Goal: Information Seeking & Learning: Find specific fact

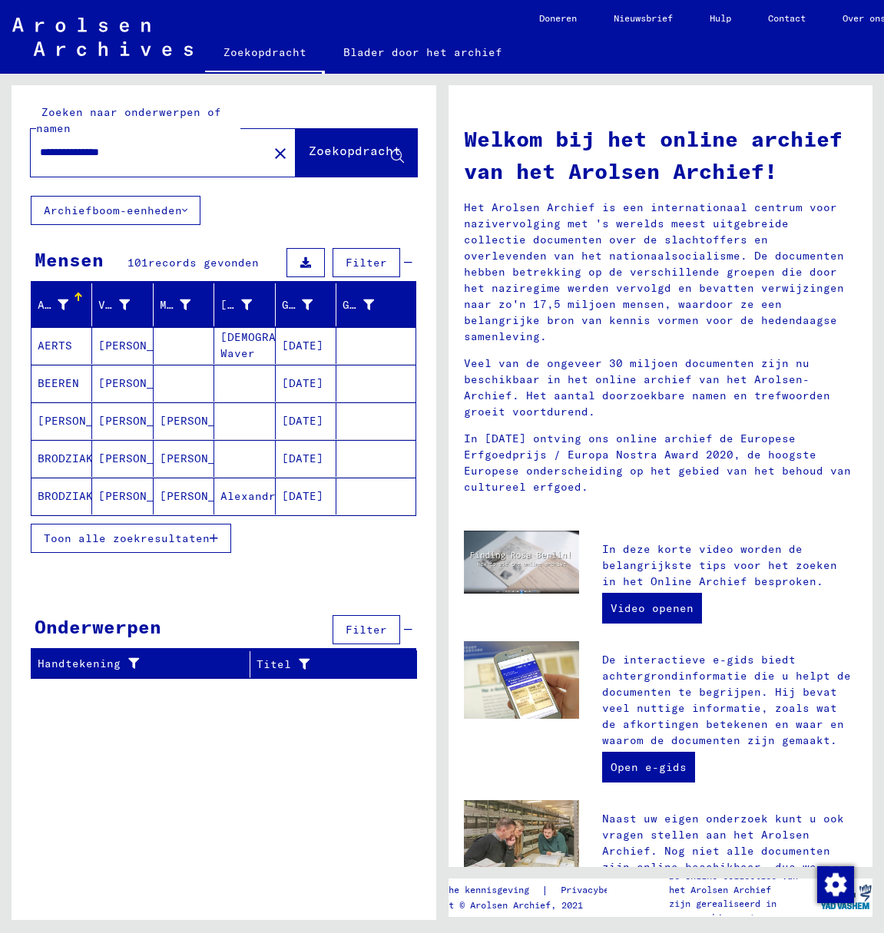
click at [98, 535] on font "Toon alle zoekresultaten" at bounding box center [127, 538] width 166 height 14
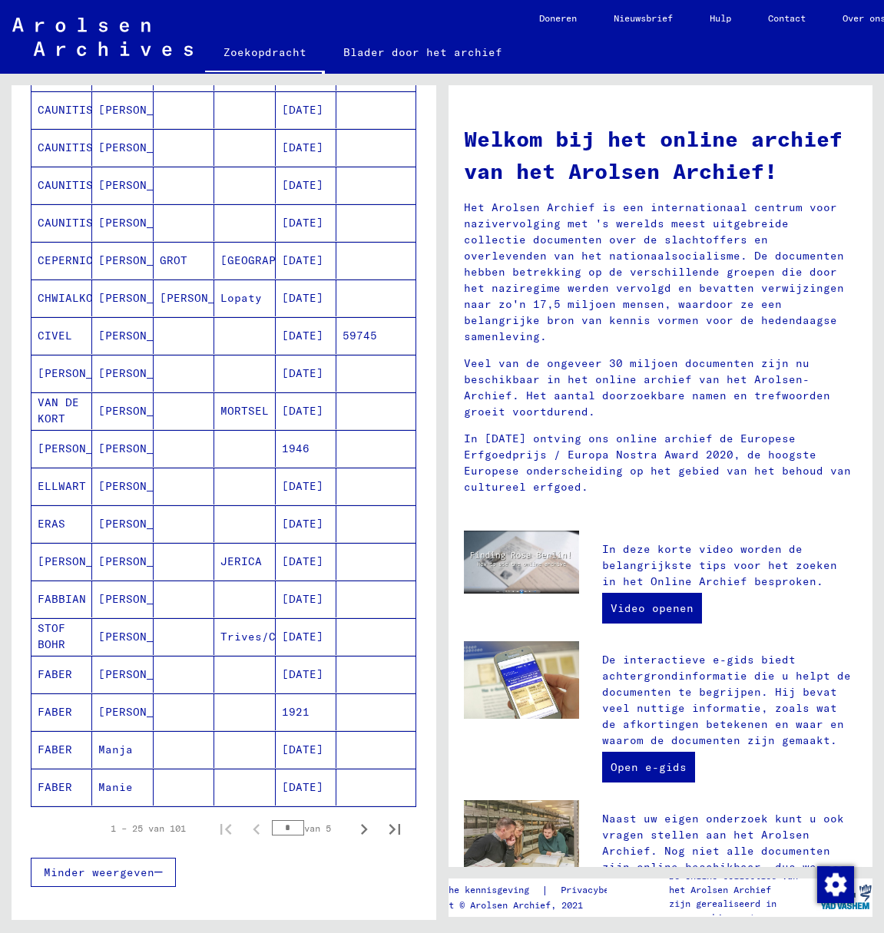
scroll to position [487, 0]
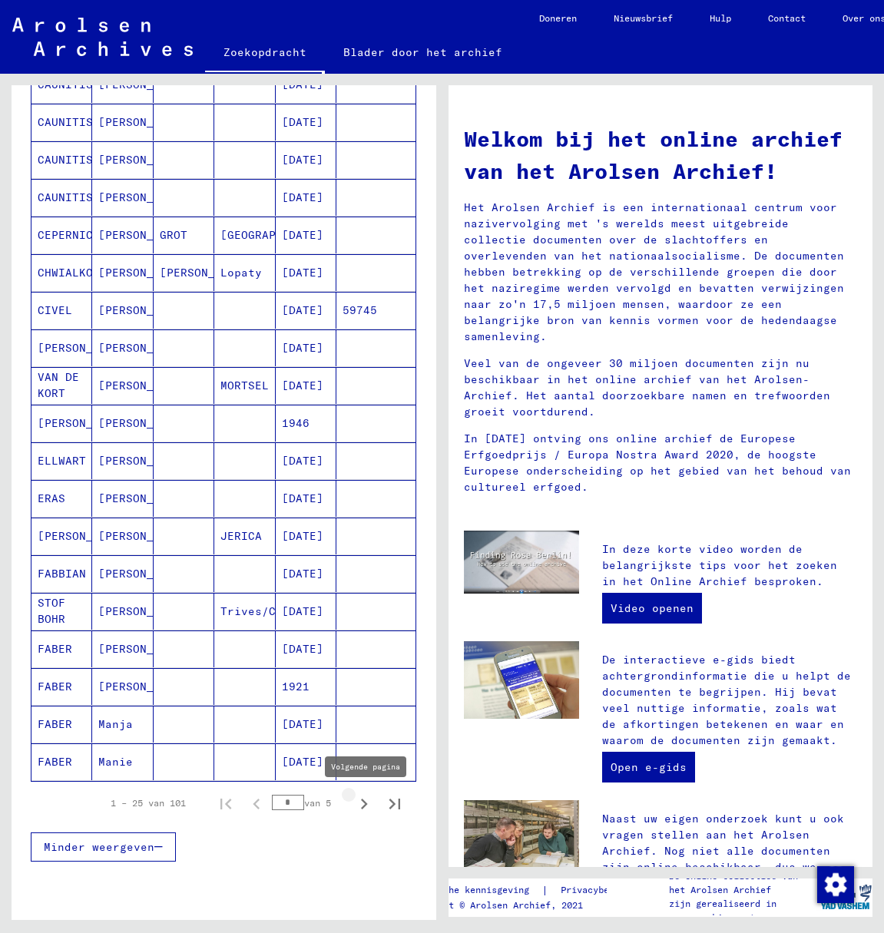
click at [353, 805] on icon "Volgende pagina" at bounding box center [364, 804] width 22 height 22
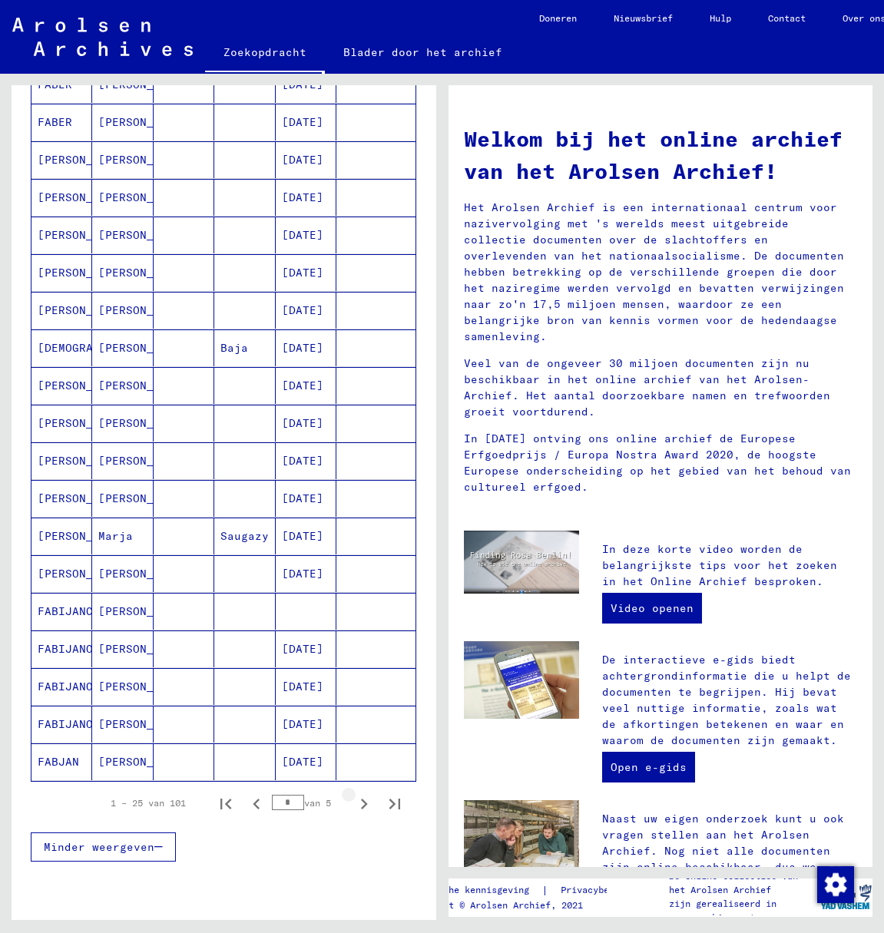
click at [353, 805] on icon "Volgende pagina" at bounding box center [364, 804] width 22 height 22
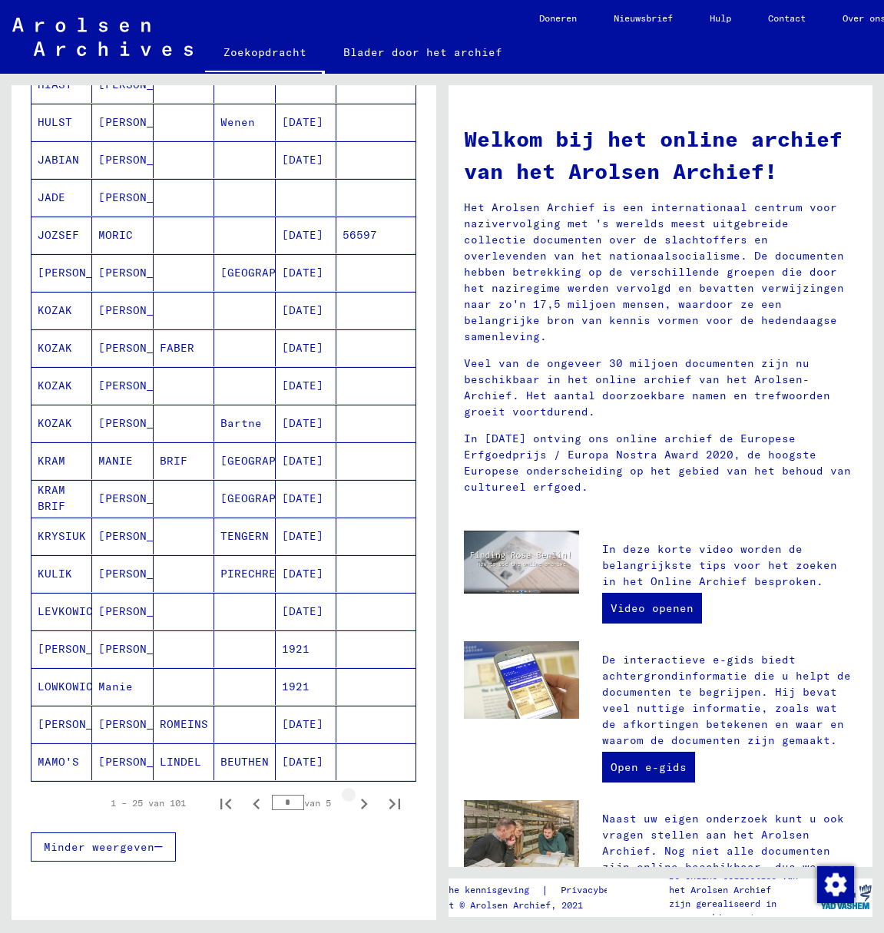
click at [353, 805] on icon "Volgende pagina" at bounding box center [364, 804] width 22 height 22
type input "*"
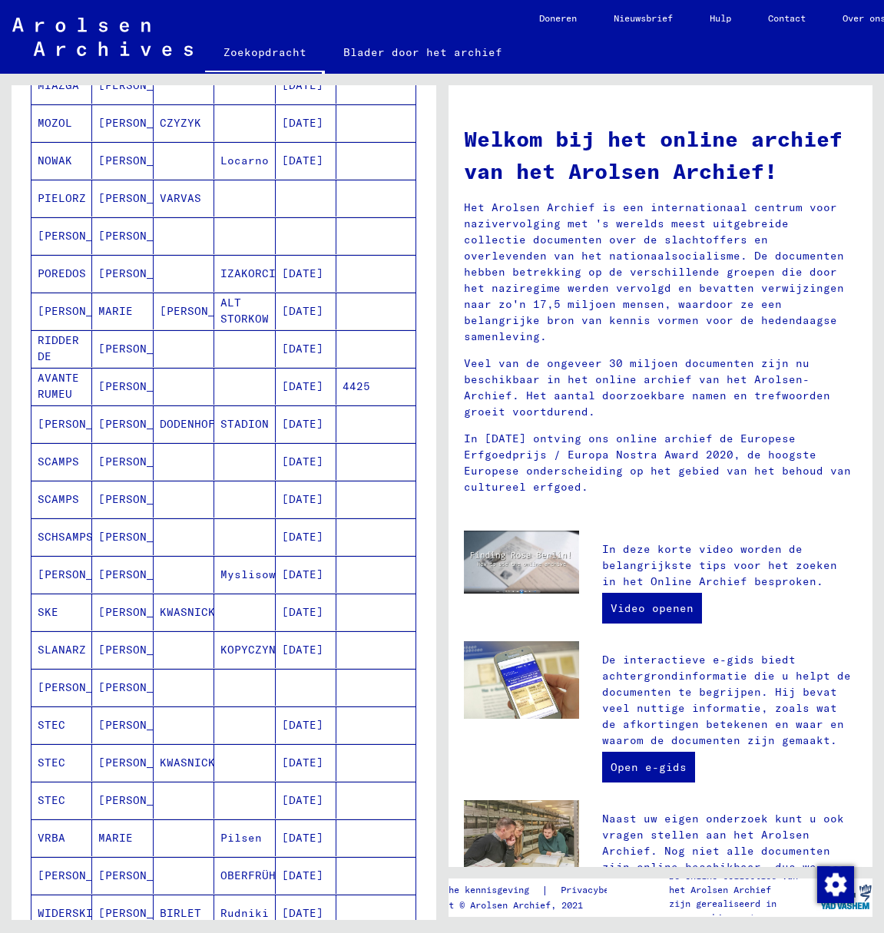
scroll to position [88, 0]
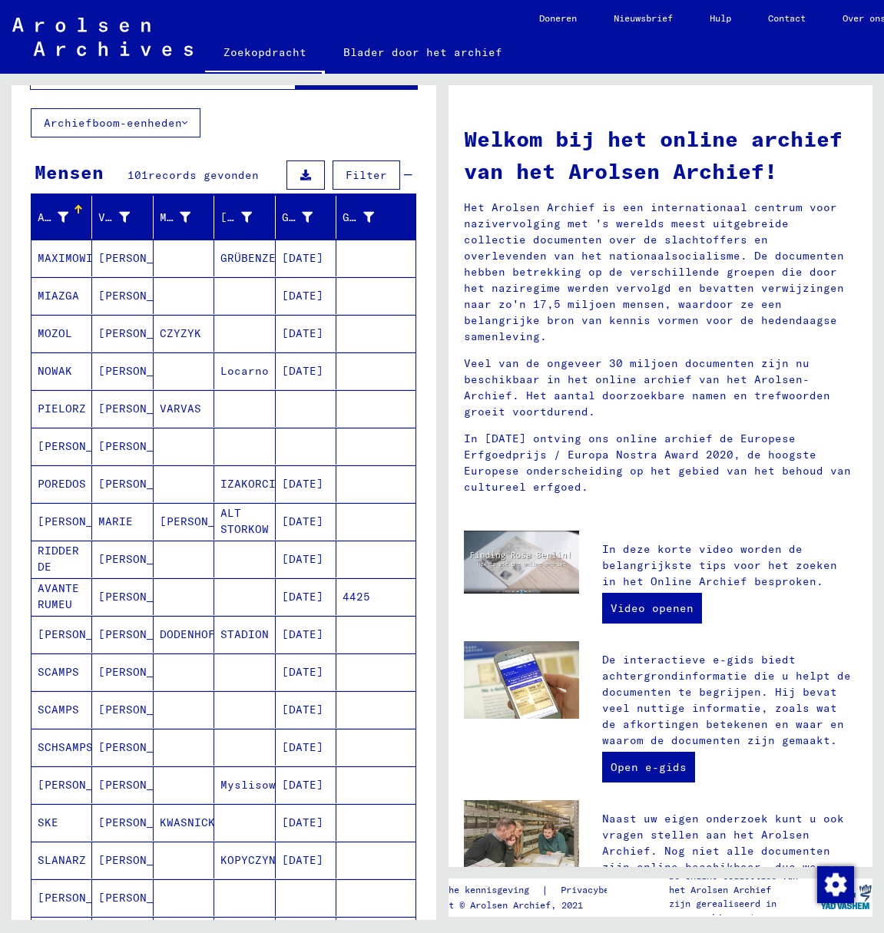
click at [53, 368] on font "NOWAK" at bounding box center [55, 371] width 35 height 14
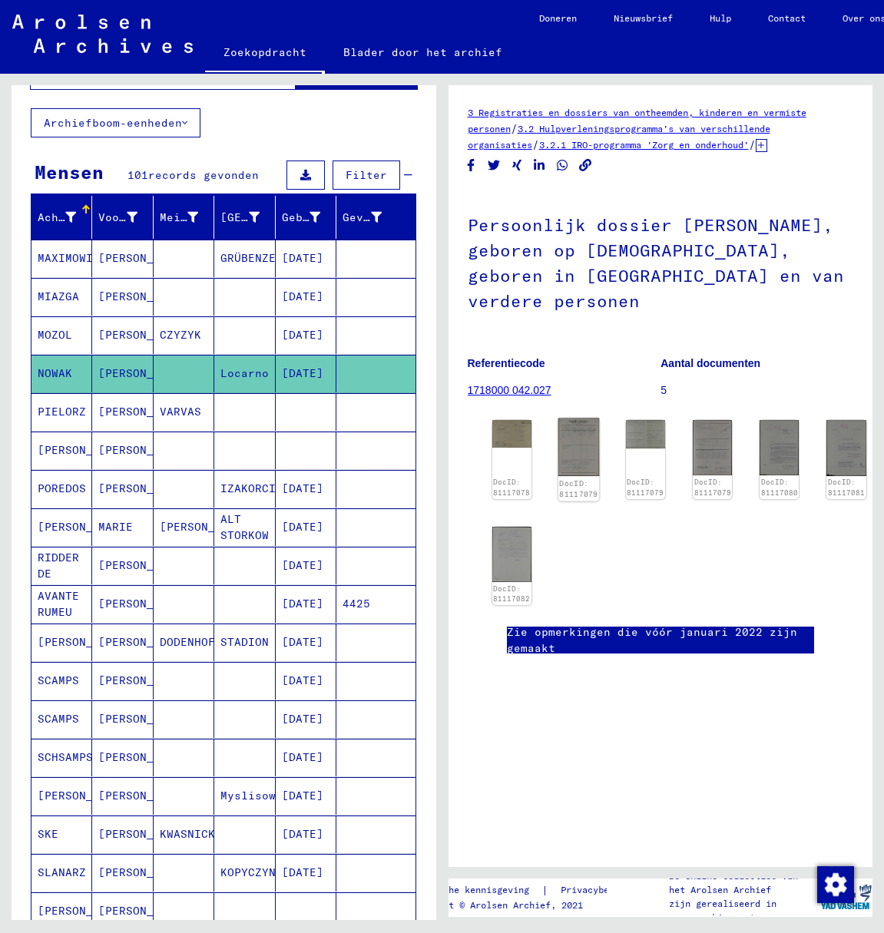
click at [571, 455] on img at bounding box center [578, 448] width 41 height 58
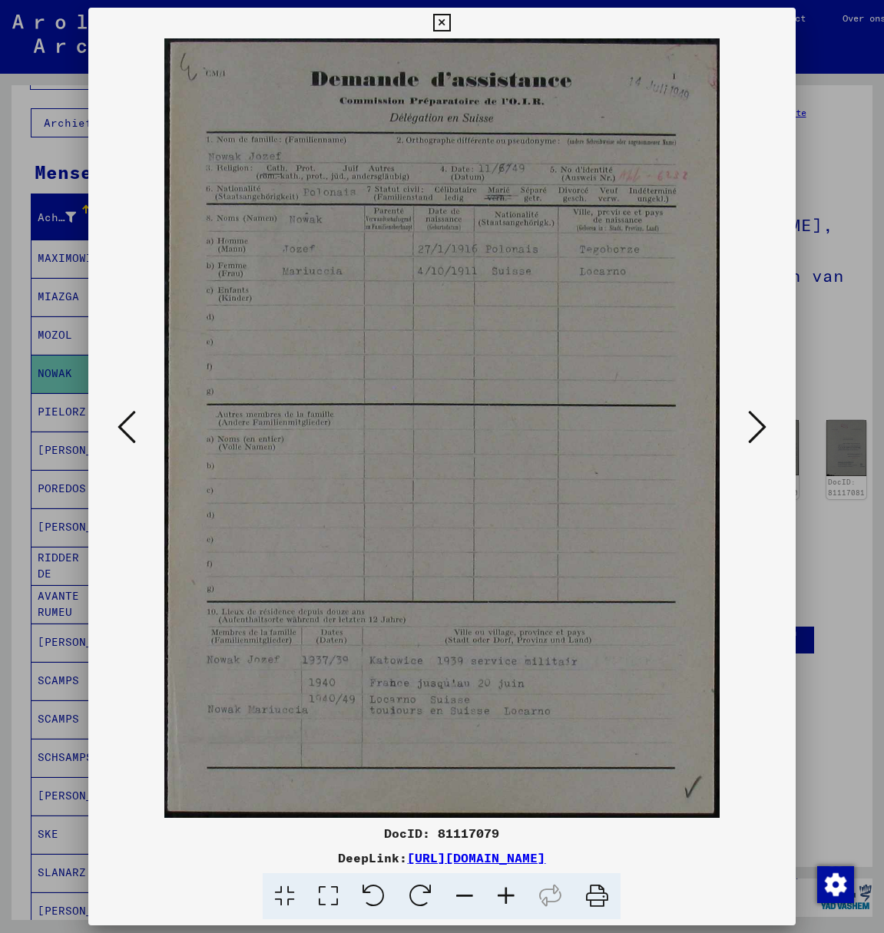
click at [750, 438] on icon at bounding box center [757, 427] width 18 height 37
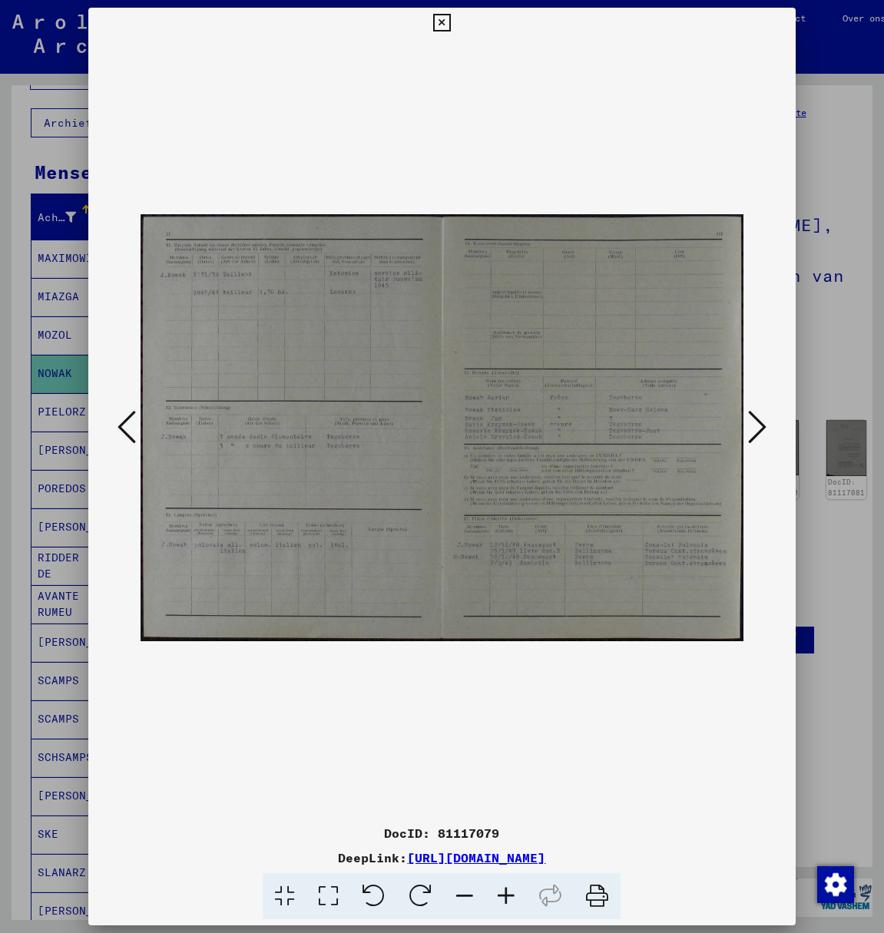
click at [751, 436] on icon at bounding box center [757, 427] width 18 height 37
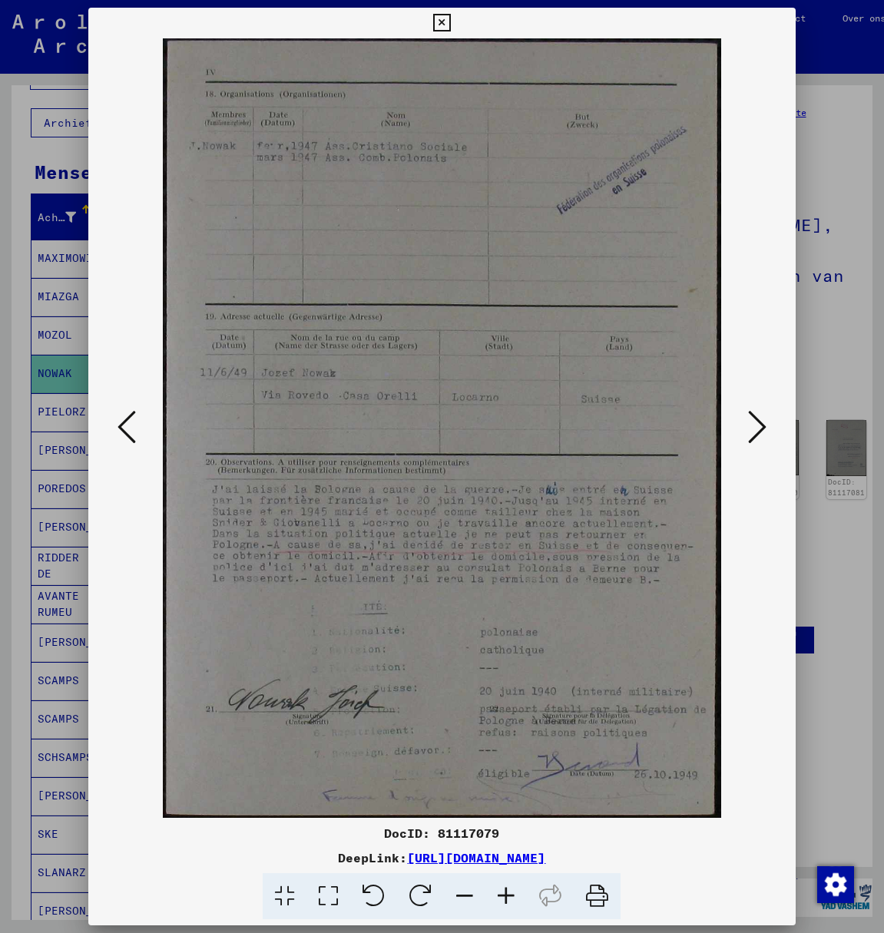
click at [756, 434] on icon at bounding box center [757, 427] width 18 height 37
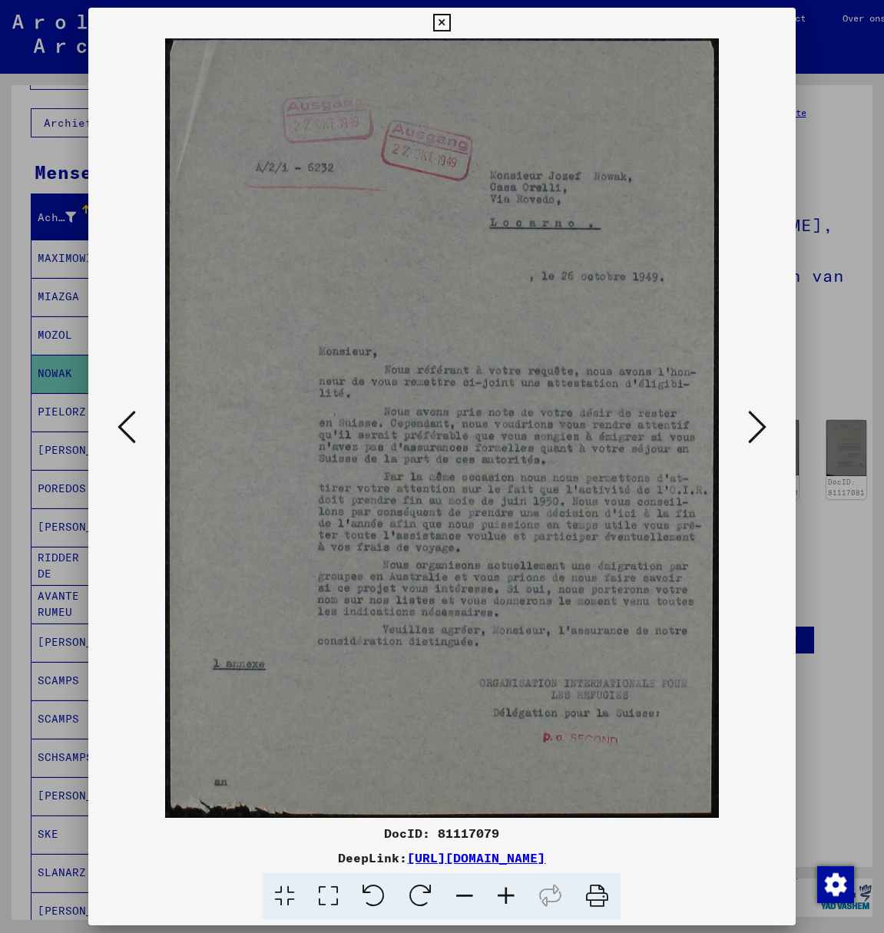
drag, startPoint x: 775, startPoint y: 25, endPoint x: 725, endPoint y: 8, distance: 52.5
click at [451, 26] on icon at bounding box center [442, 23] width 18 height 18
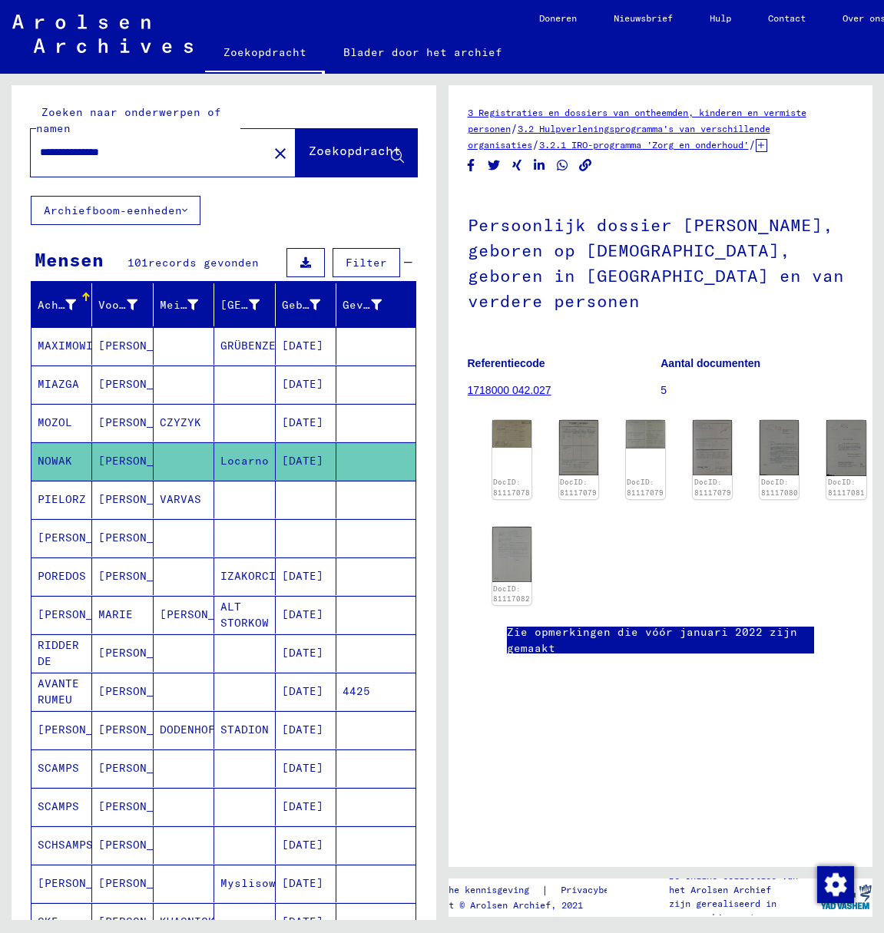
click at [154, 154] on input "**********" at bounding box center [149, 152] width 219 height 16
type input "*"
type input "**********"
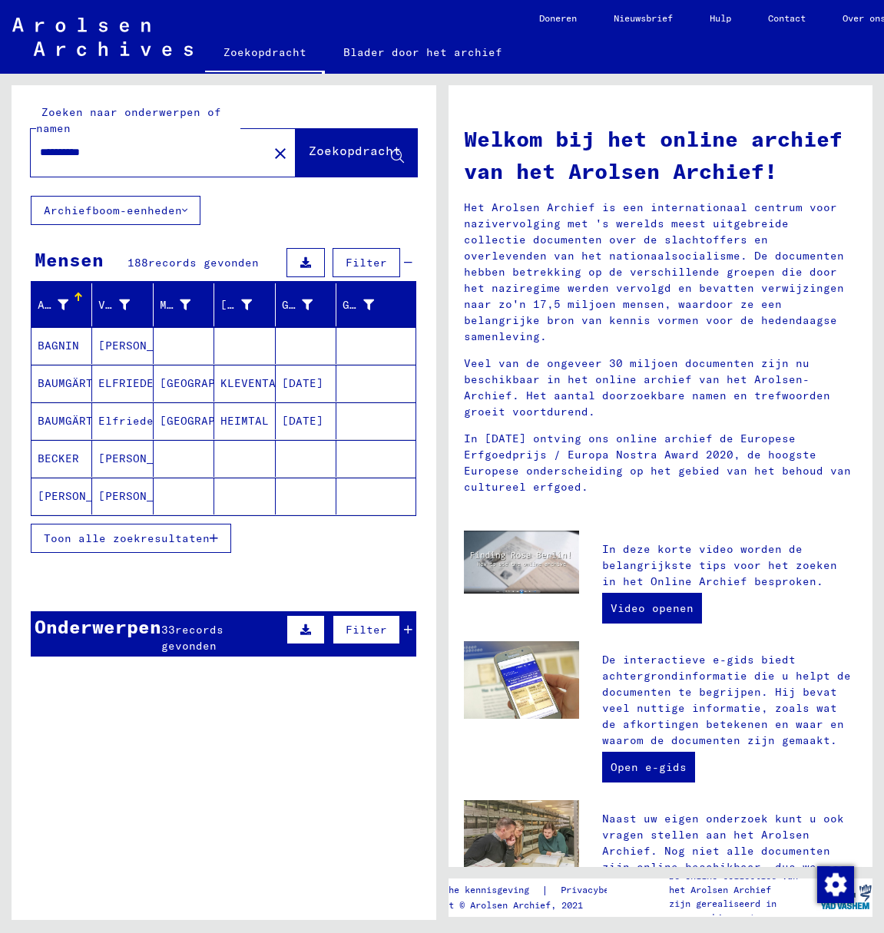
click at [105, 540] on font "Toon alle zoekresultaten" at bounding box center [127, 538] width 166 height 14
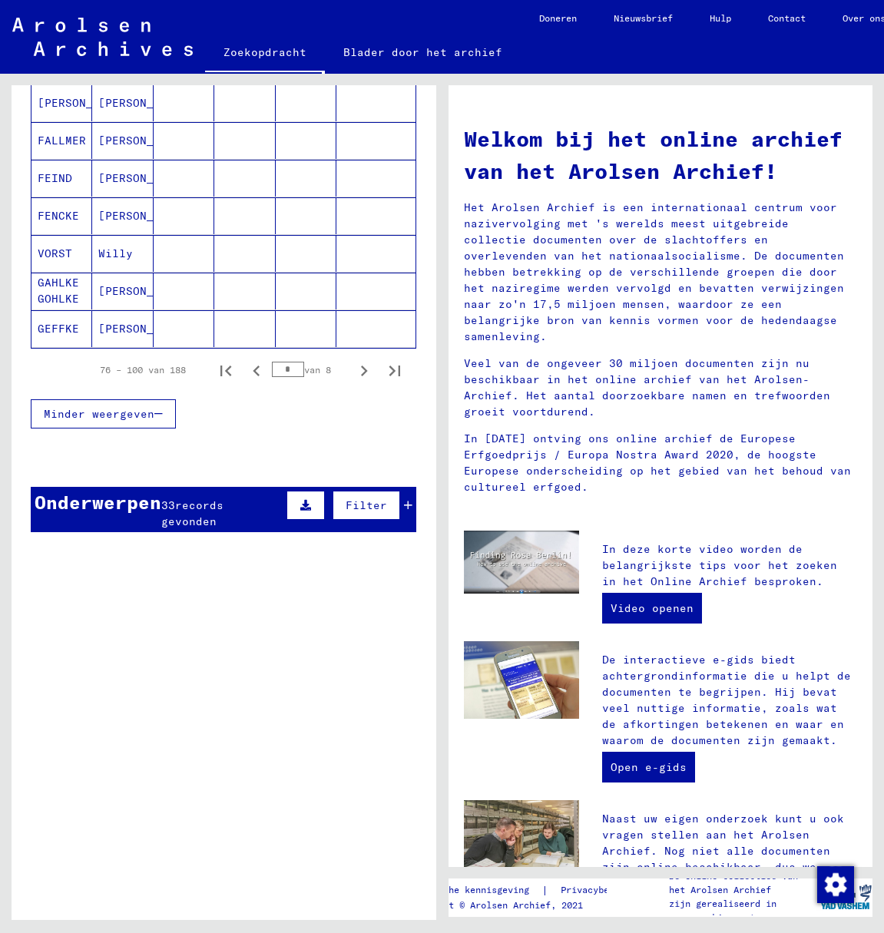
scroll to position [922, 0]
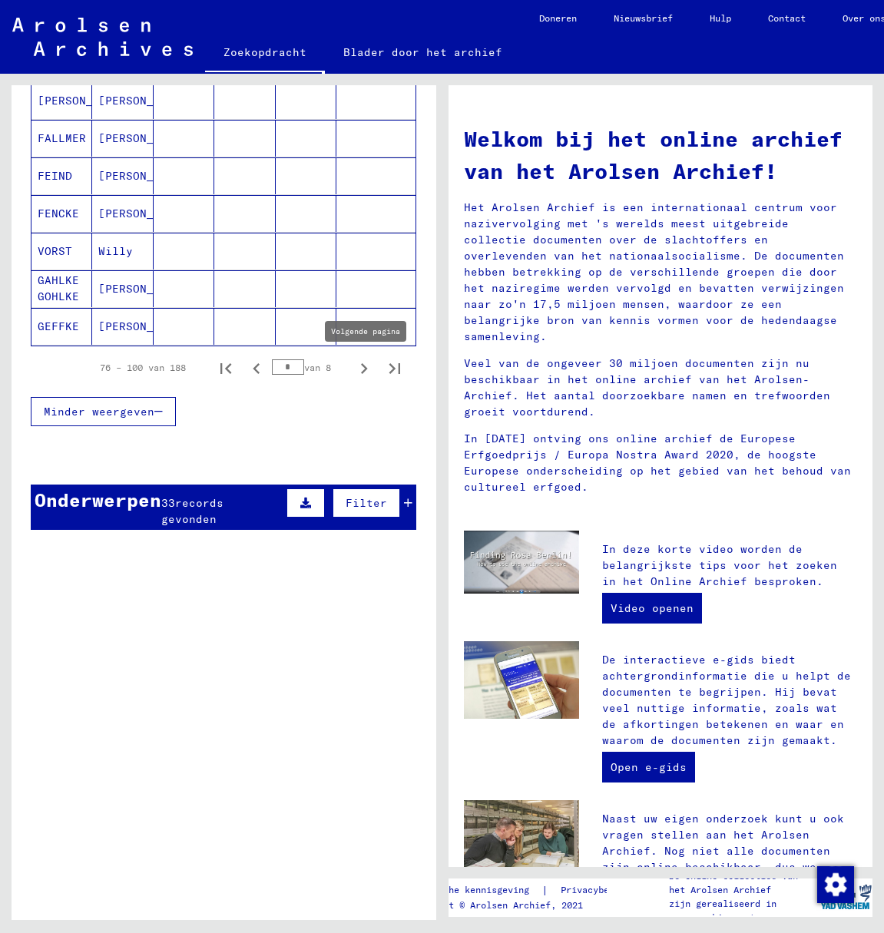
click at [361, 366] on icon "Volgende pagina" at bounding box center [364, 368] width 7 height 11
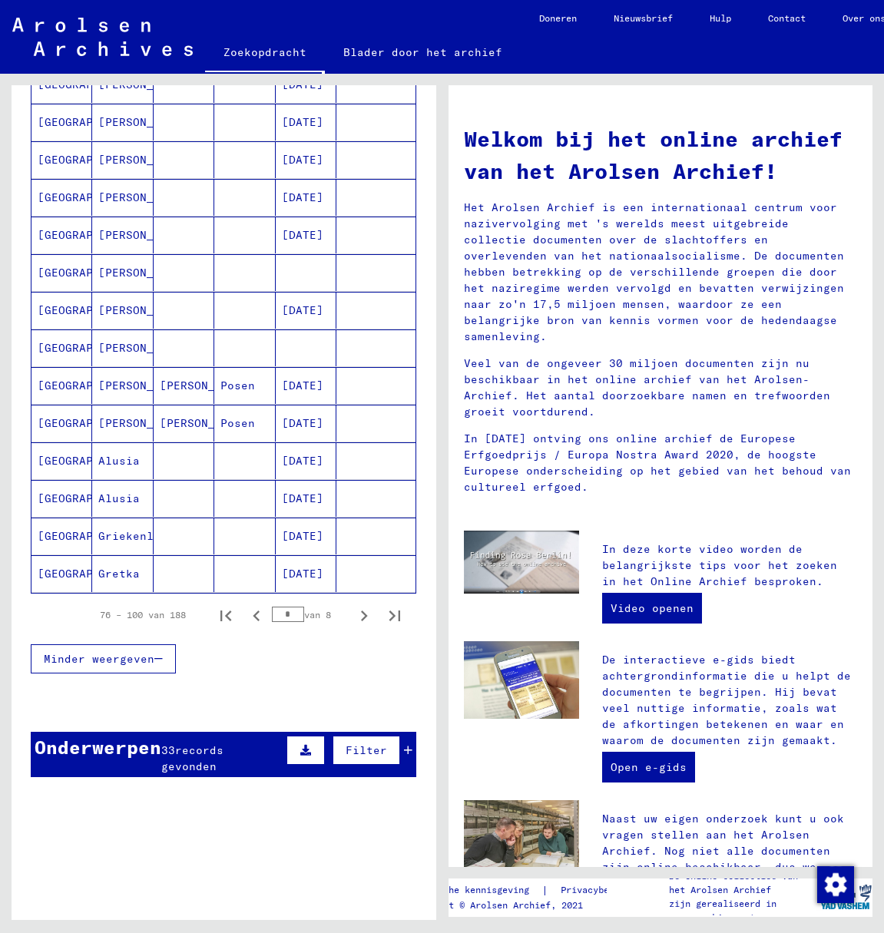
scroll to position [676, 0]
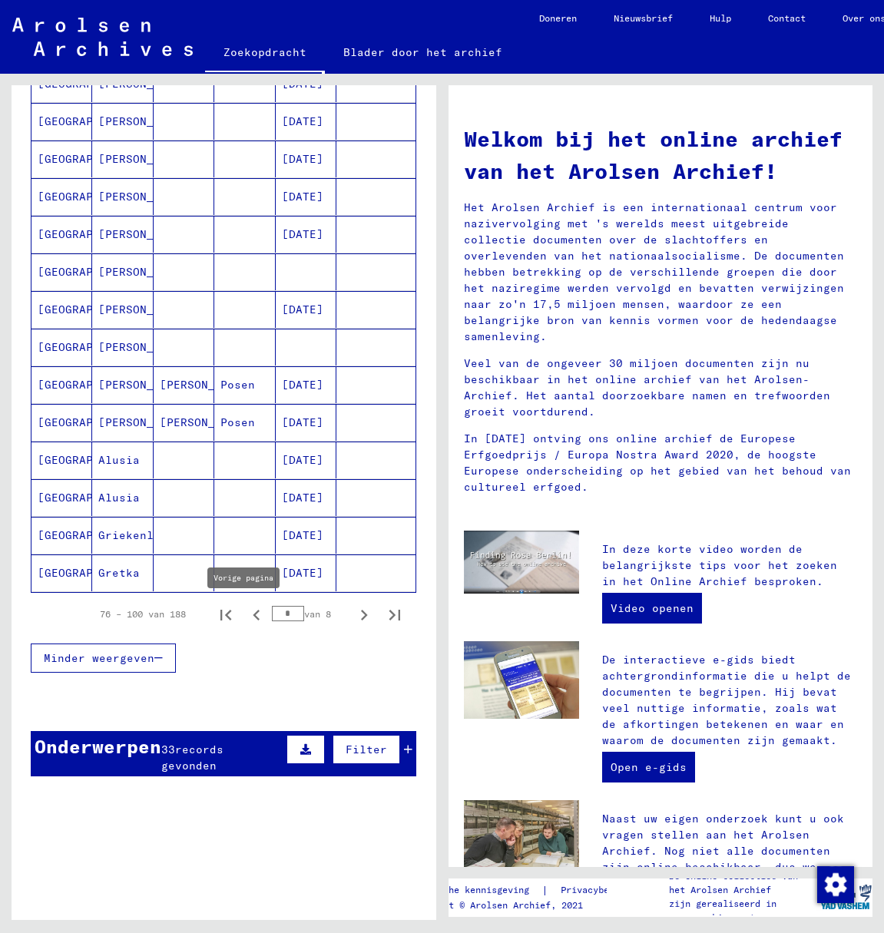
click at [246, 616] on icon "Vorige pagina" at bounding box center [257, 615] width 22 height 22
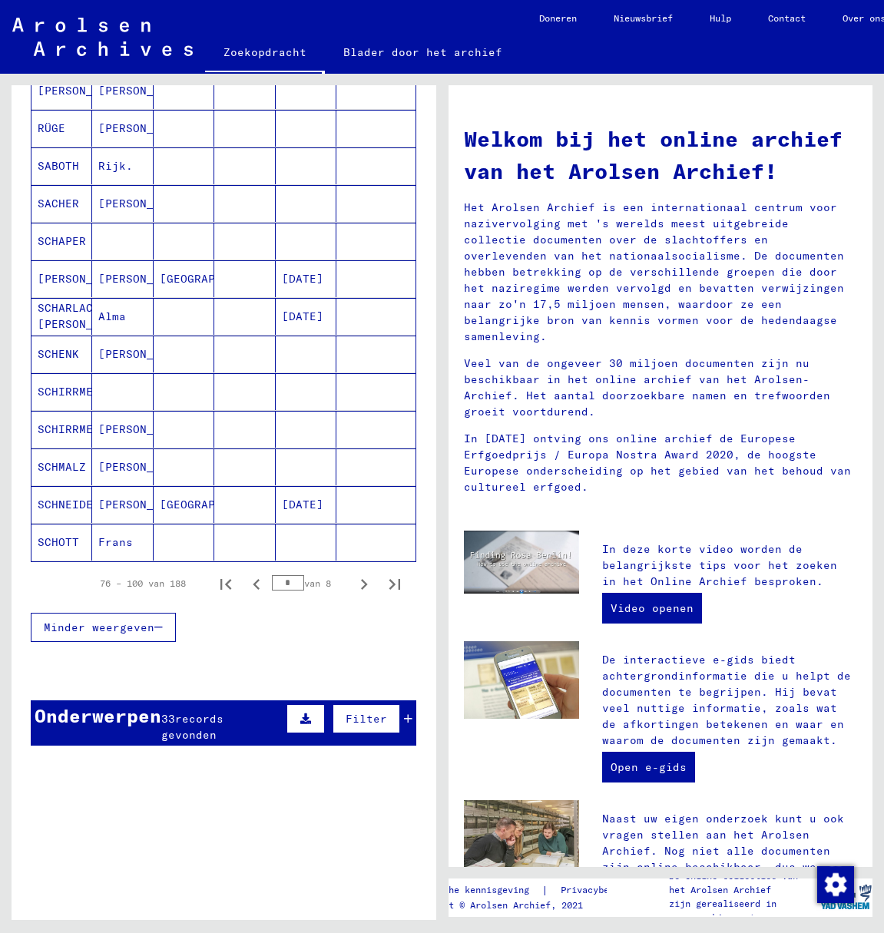
scroll to position [839, 0]
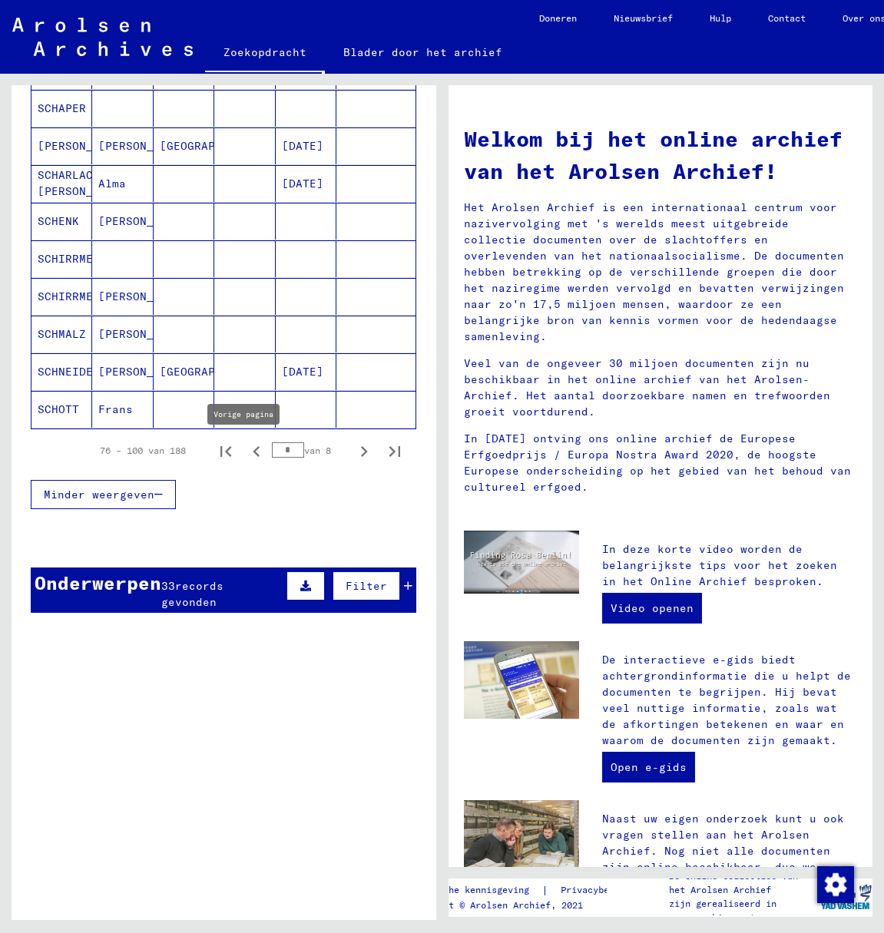
click at [247, 451] on icon "Vorige pagina" at bounding box center [257, 452] width 22 height 22
type input "*"
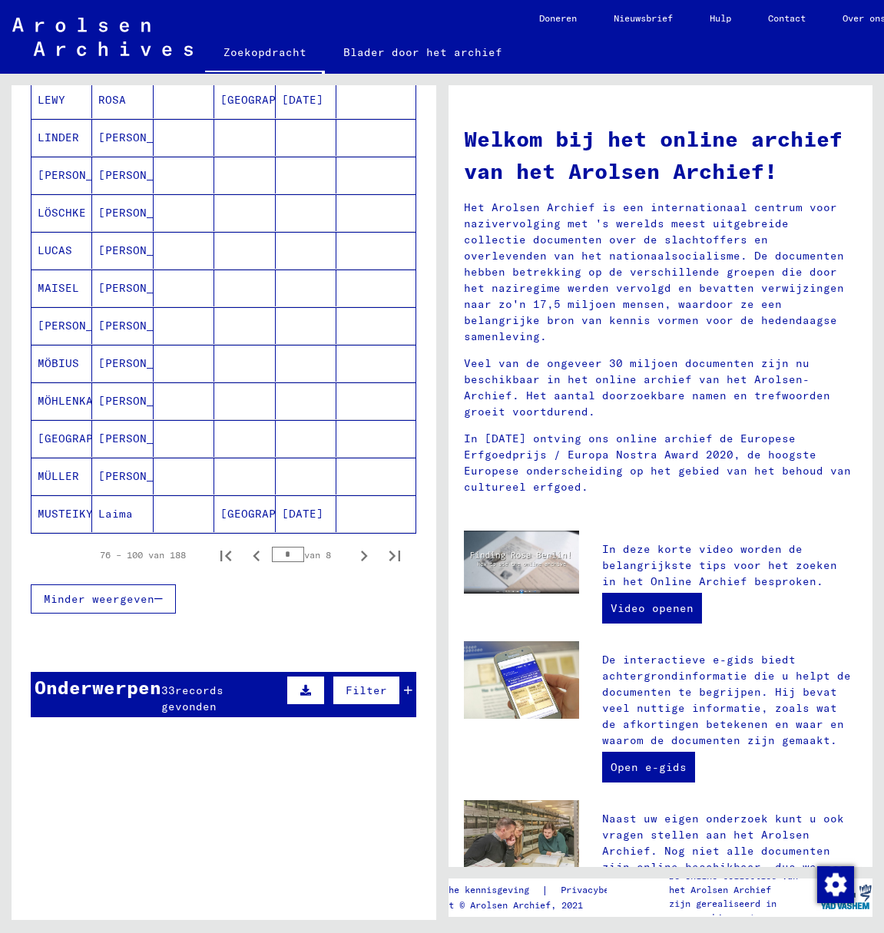
scroll to position [732, 0]
